Goal: Check status: Check status

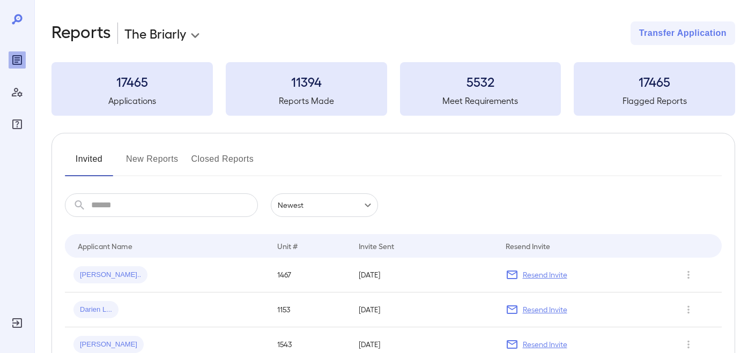
scroll to position [54, 0]
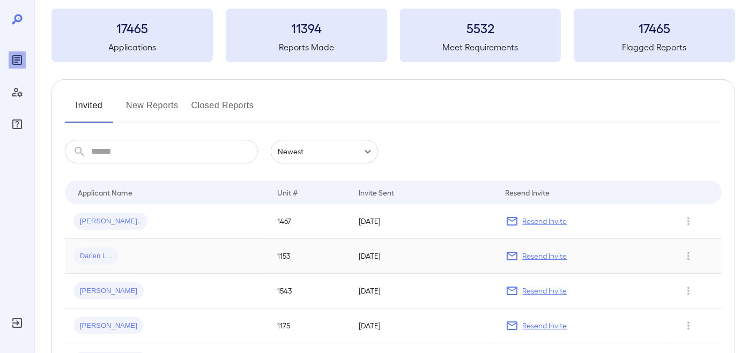
click at [100, 258] on span "Darien L..." at bounding box center [95, 256] width 45 height 10
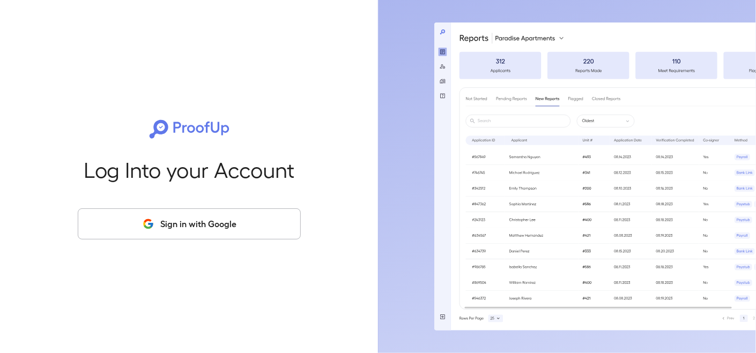
click at [165, 232] on button "Sign in with Google" at bounding box center [189, 224] width 223 height 31
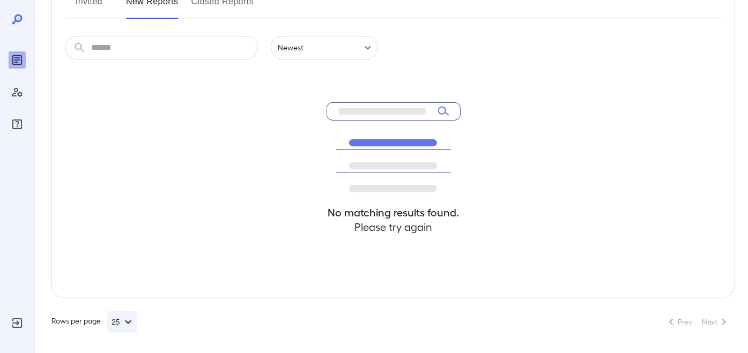
scroll to position [159, 0]
